Goal: Transaction & Acquisition: Book appointment/travel/reservation

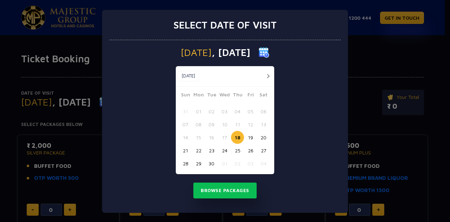
click at [248, 140] on button "19" at bounding box center [250, 137] width 13 height 13
click at [233, 187] on button "Browse Packages" at bounding box center [224, 190] width 63 height 16
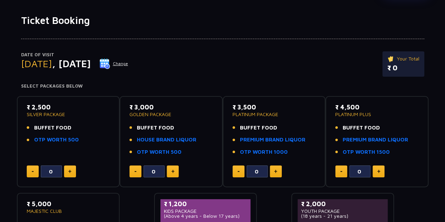
scroll to position [39, 0]
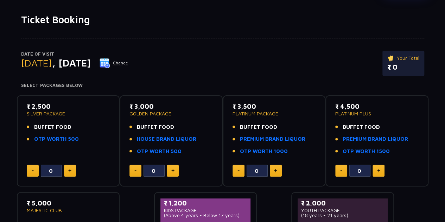
drag, startPoint x: 68, startPoint y: 114, endPoint x: 24, endPoint y: 105, distance: 44.6
click at [24, 105] on div "₹ 2,500 SILVER PACKAGE BUFFET FOOD OTP WORTH 500 0" at bounding box center [68, 141] width 90 height 79
drag, startPoint x: 24, startPoint y: 105, endPoint x: 68, endPoint y: 116, distance: 44.9
click at [68, 116] on div "₹ 2,500 SILVER PACKAGE BUFFET FOOD OTP WORTH 500 0" at bounding box center [68, 141] width 90 height 79
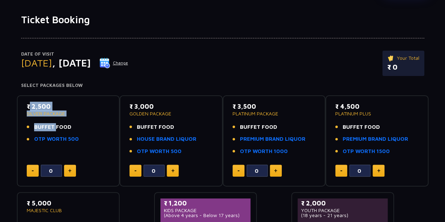
click at [68, 116] on div "₹ 2,500 SILVER PACKAGE BUFFET FOOD OTP WORTH 500" at bounding box center [68, 125] width 83 height 46
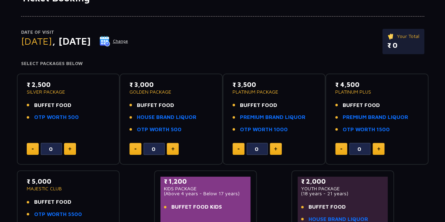
scroll to position [61, 0]
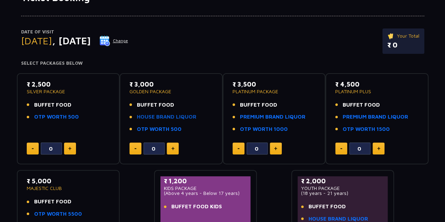
click at [158, 118] on link "HOUSE BRAND LIQUOR" at bounding box center [166, 117] width 59 height 8
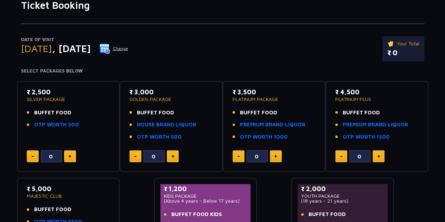
scroll to position [0, 0]
